Goal: Task Accomplishment & Management: Manage account settings

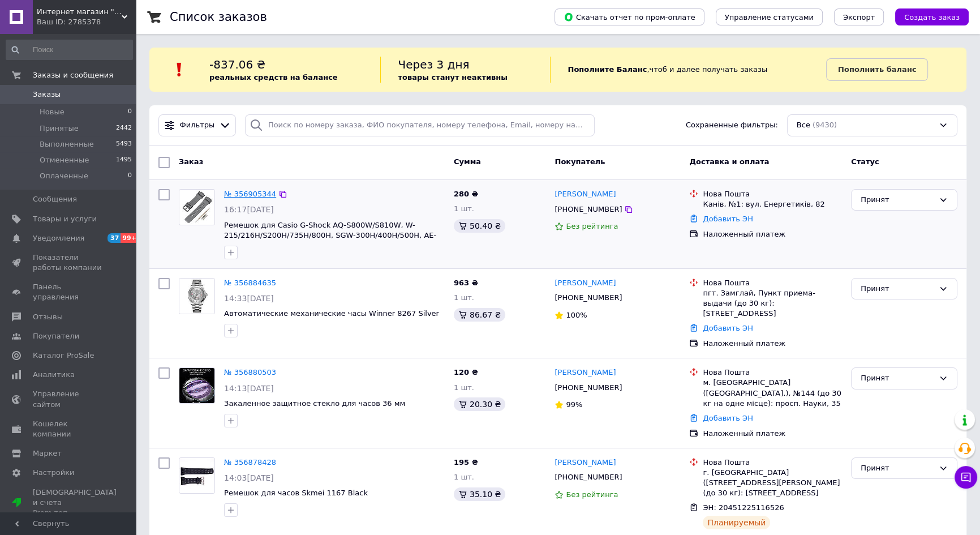
click at [261, 196] on link "№ 356905344" at bounding box center [250, 194] width 52 height 8
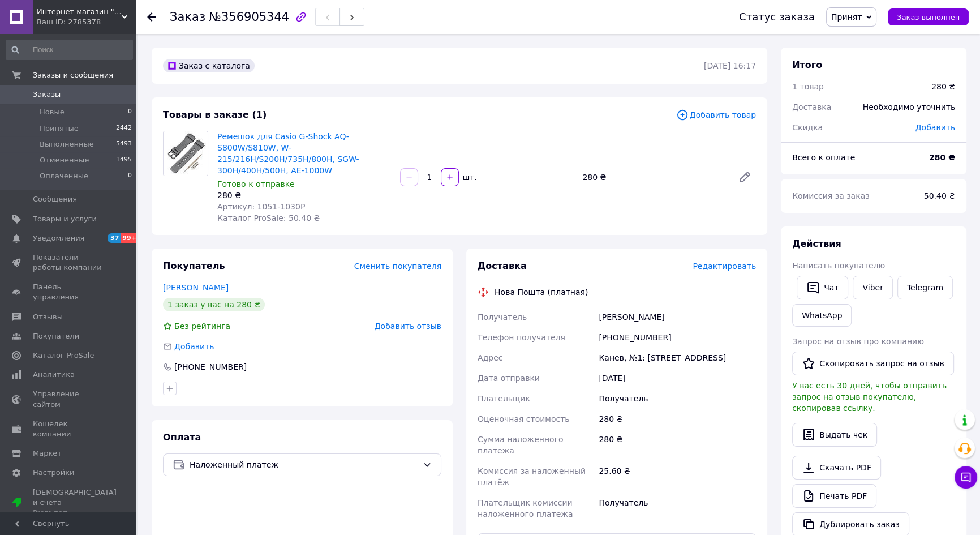
click at [279, 387] on div "Покупатель Сменить покупателя [PERSON_NAME] 1 заказ у вас на 280 ₴ Без рейтинга…" at bounding box center [302, 327] width 301 height 158
drag, startPoint x: 251, startPoint y: 193, endPoint x: 287, endPoint y: 196, distance: 36.9
click at [287, 202] on span "Артикул: 1051-1030Р" at bounding box center [261, 206] width 88 height 9
copy span "1051-1030"
click at [273, 135] on link "Ремешок для Casio G-Shock AQ-S800W/S810W, W-215/216H/S200H/735H/800H, SGW-300H/…" at bounding box center [287, 153] width 141 height 43
